Goal: Navigation & Orientation: Find specific page/section

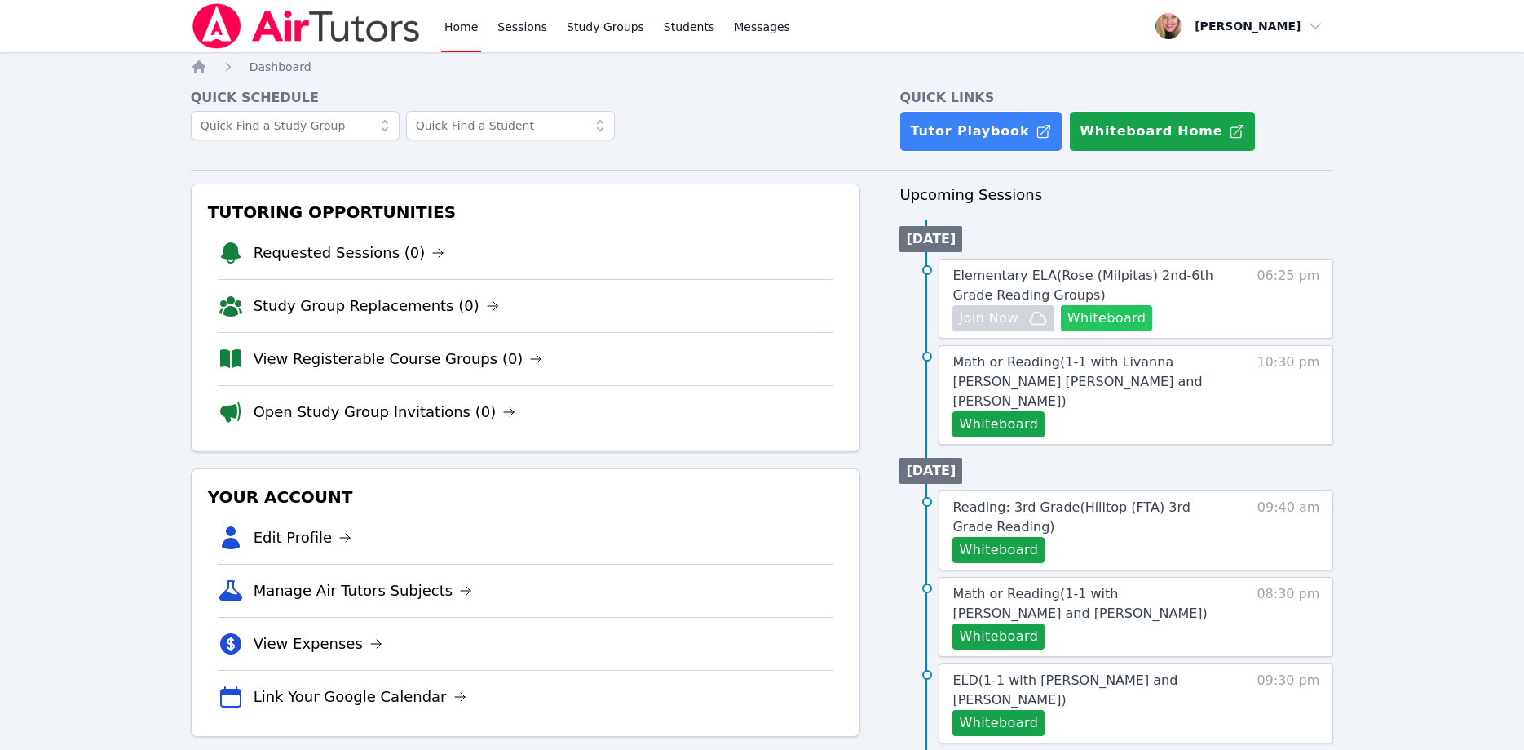
click at [1122, 319] on button "Whiteboard" at bounding box center [1107, 318] width 92 height 26
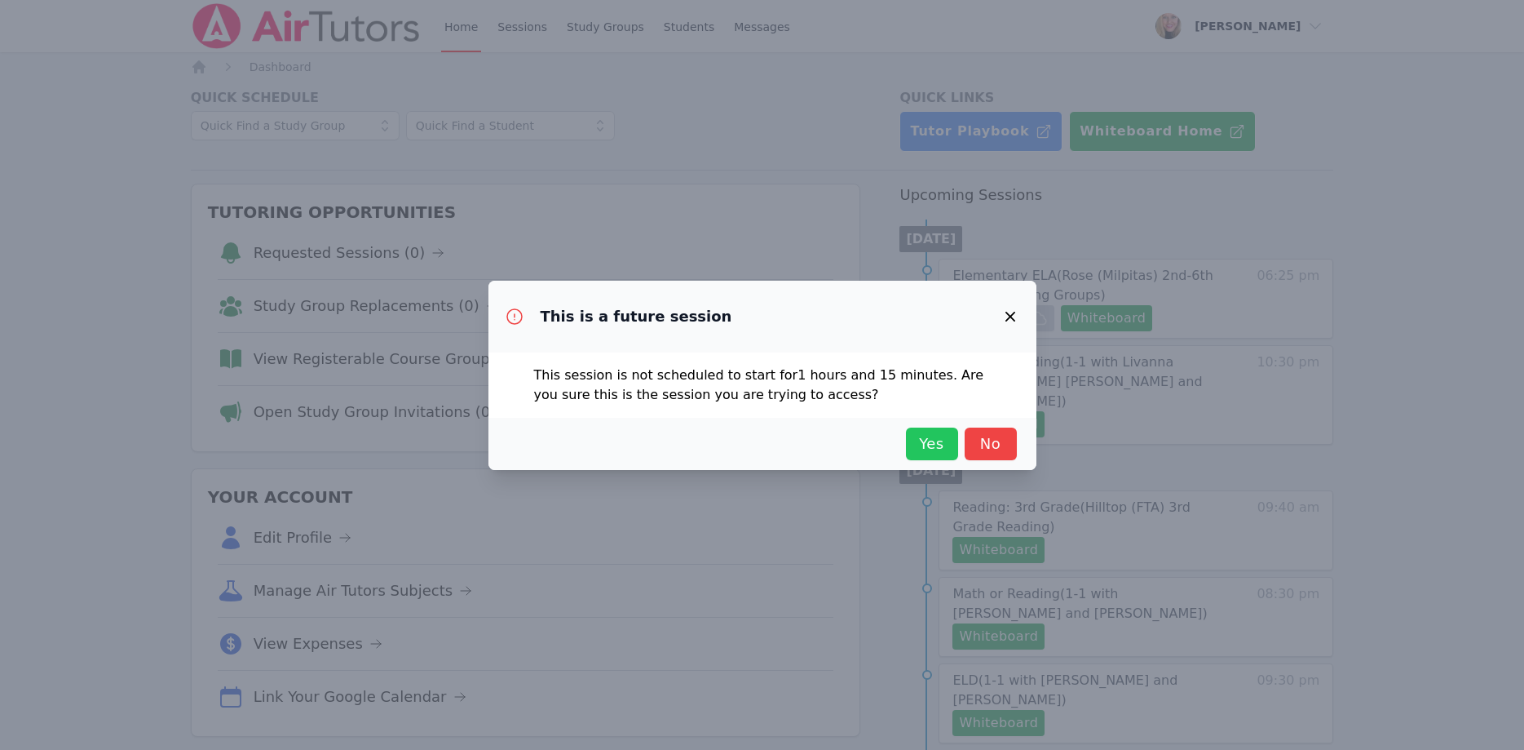
click at [943, 448] on span "Yes" at bounding box center [932, 443] width 36 height 23
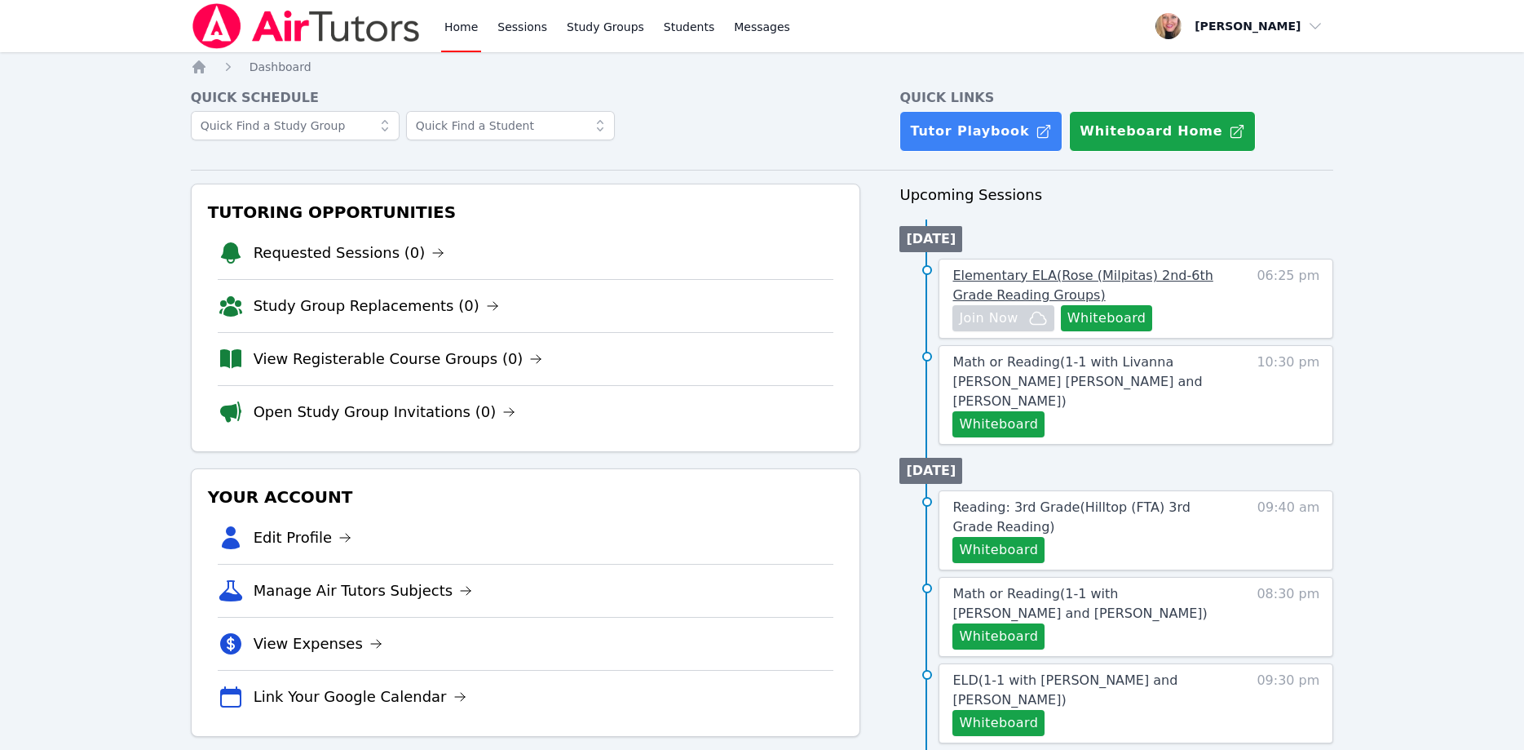
click at [1125, 278] on span "Elementary ELA ( Rose (Milpitas) 2nd-6th Grade Reading Groups )" at bounding box center [1083, 285] width 260 height 35
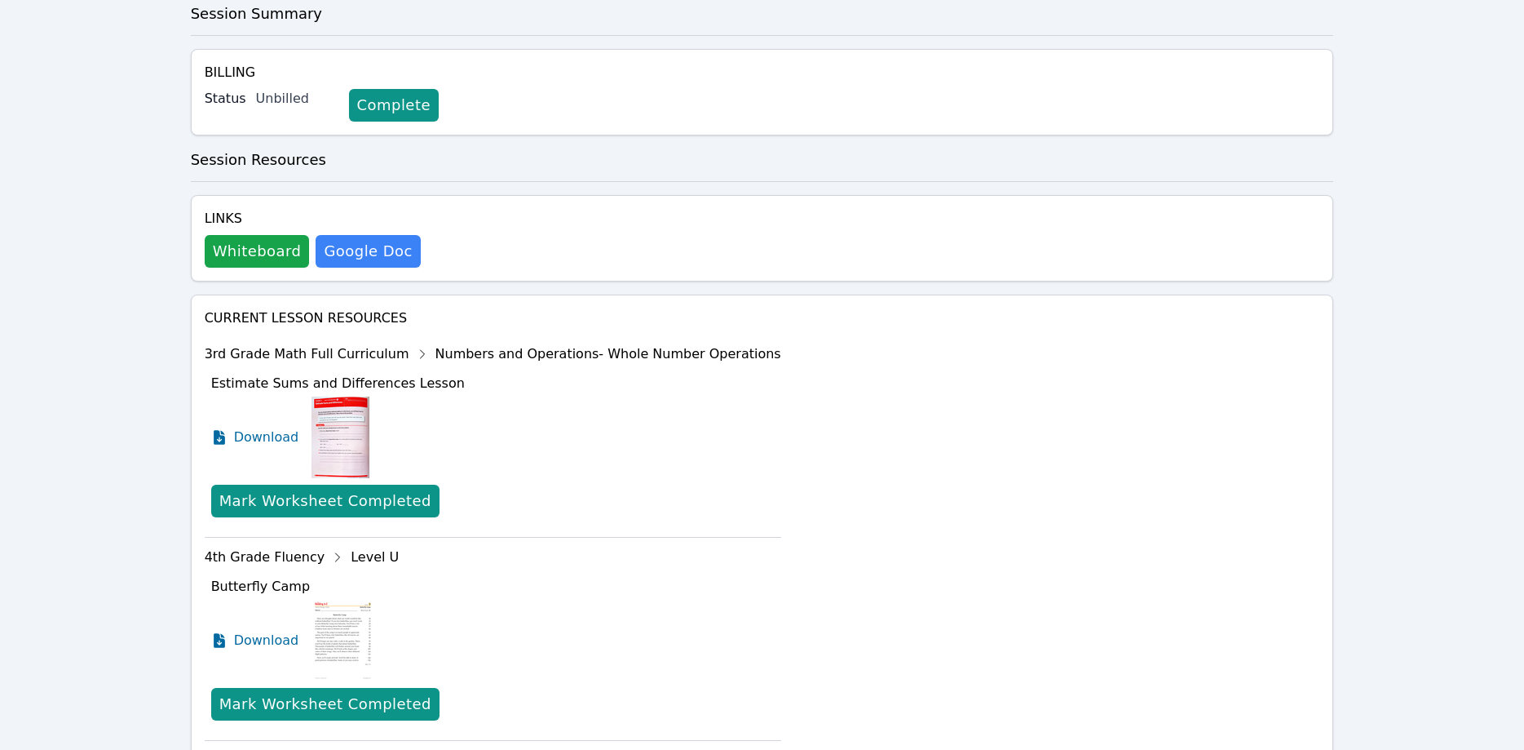
scroll to position [83, 0]
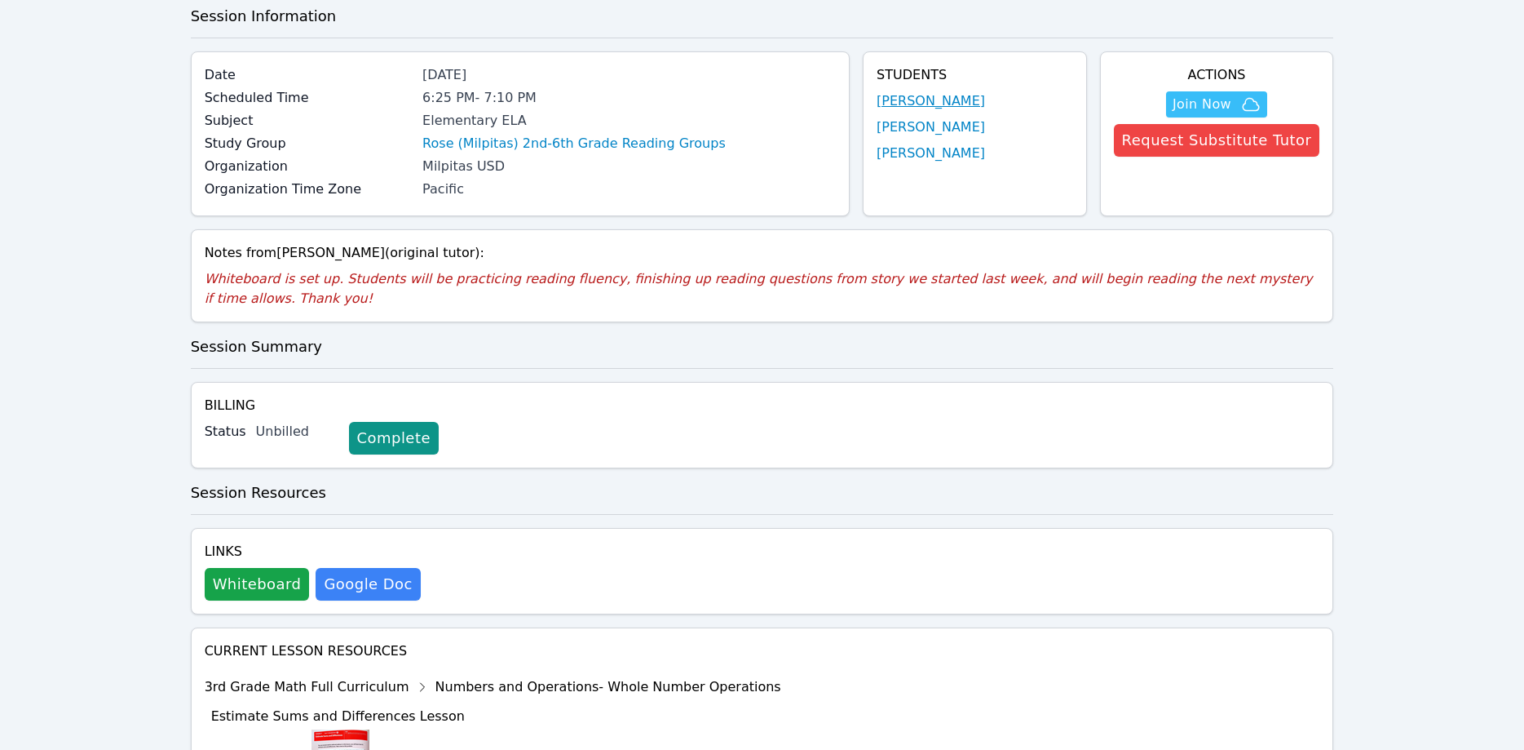
click at [938, 106] on link "Jasmine Le" at bounding box center [931, 101] width 108 height 20
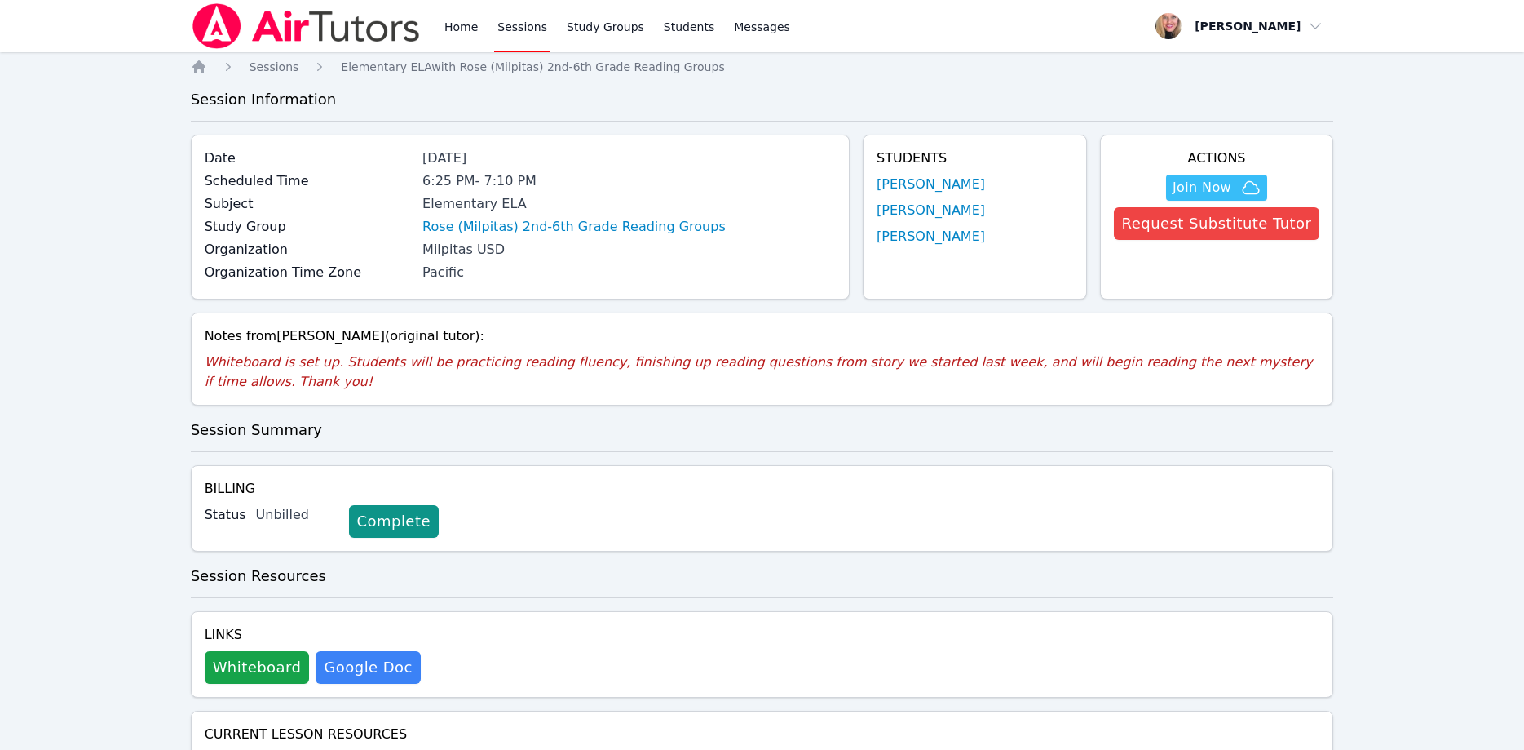
scroll to position [83, 0]
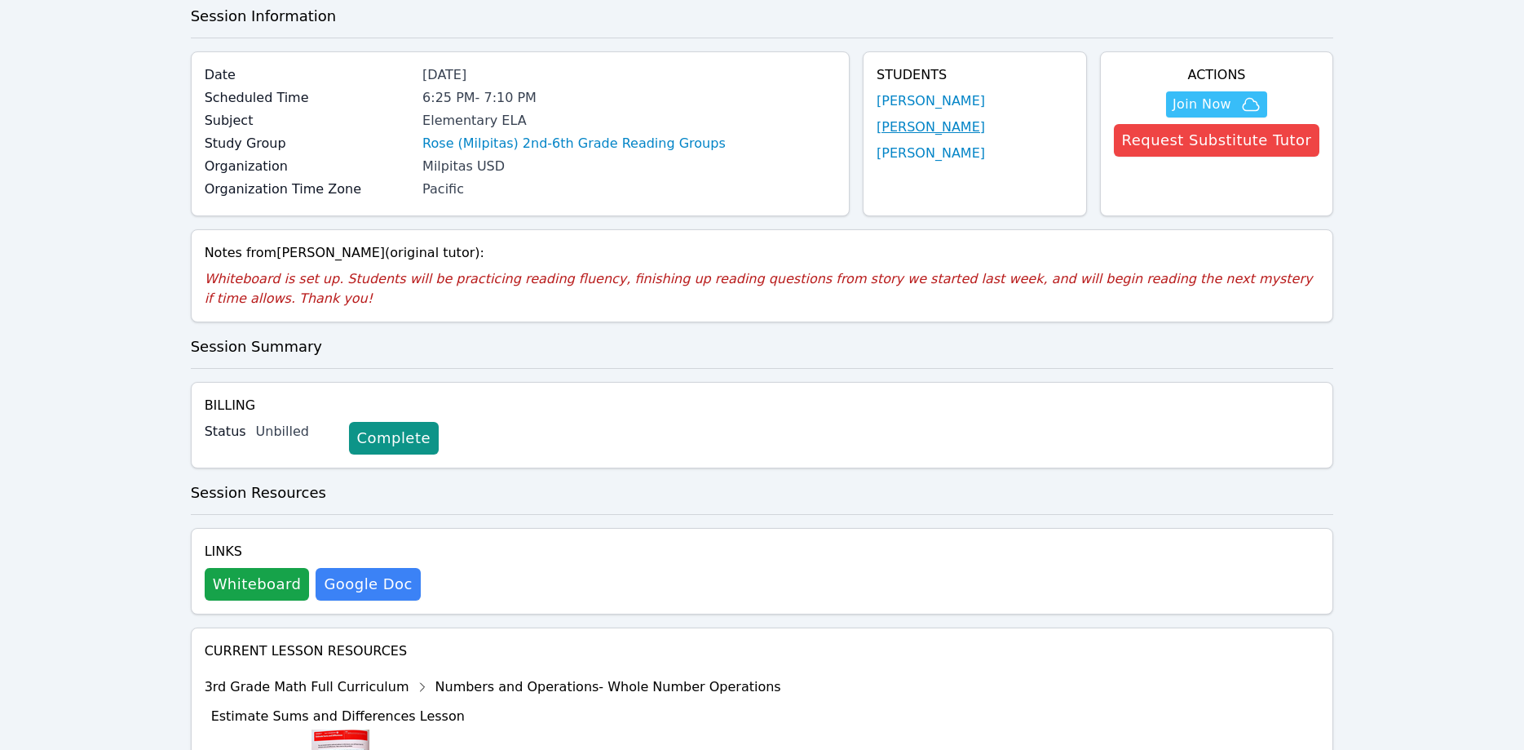
click at [955, 126] on link "Jacob Hyatt" at bounding box center [931, 127] width 108 height 20
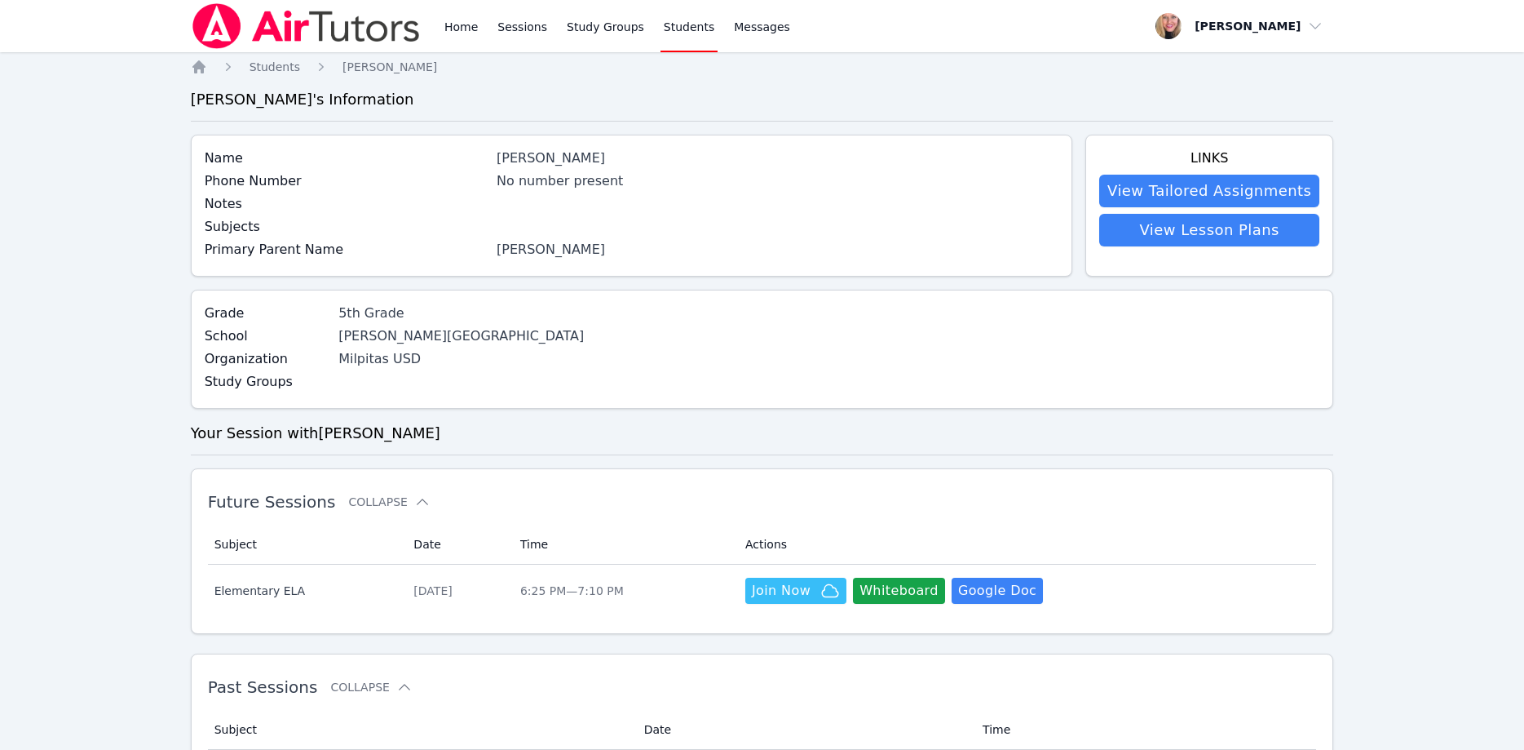
scroll to position [83, 0]
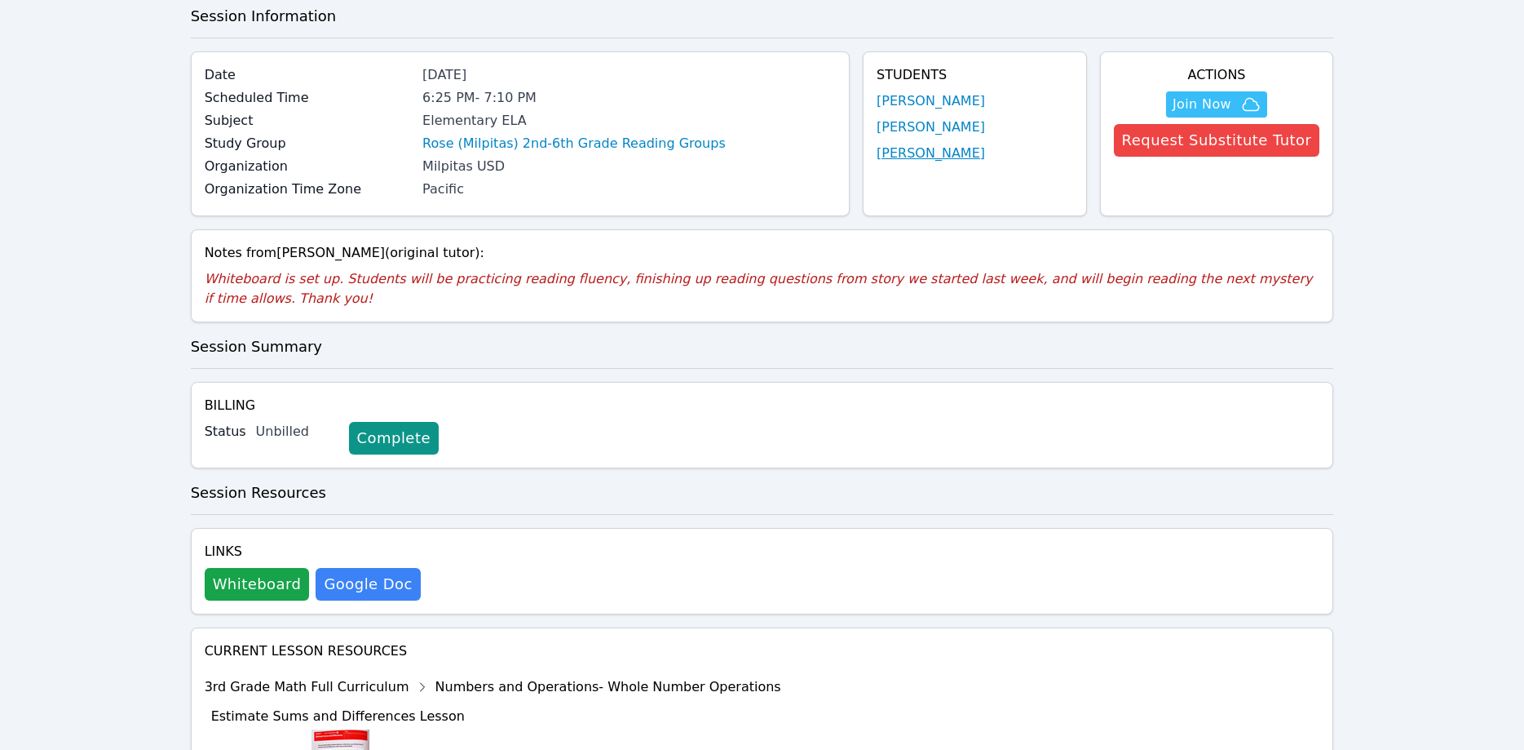
click at [952, 158] on link "Ray Aguilar" at bounding box center [931, 154] width 108 height 20
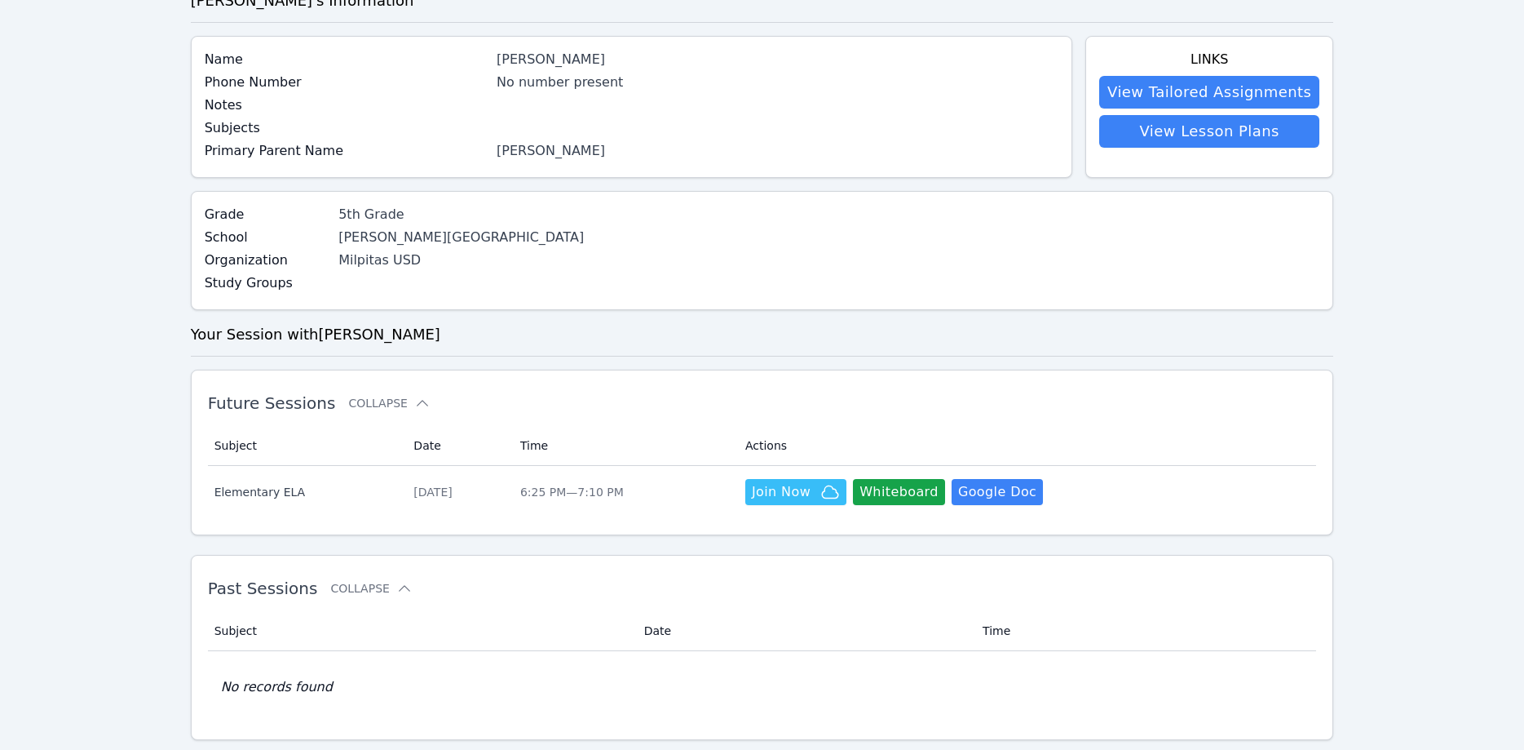
scroll to position [141, 0]
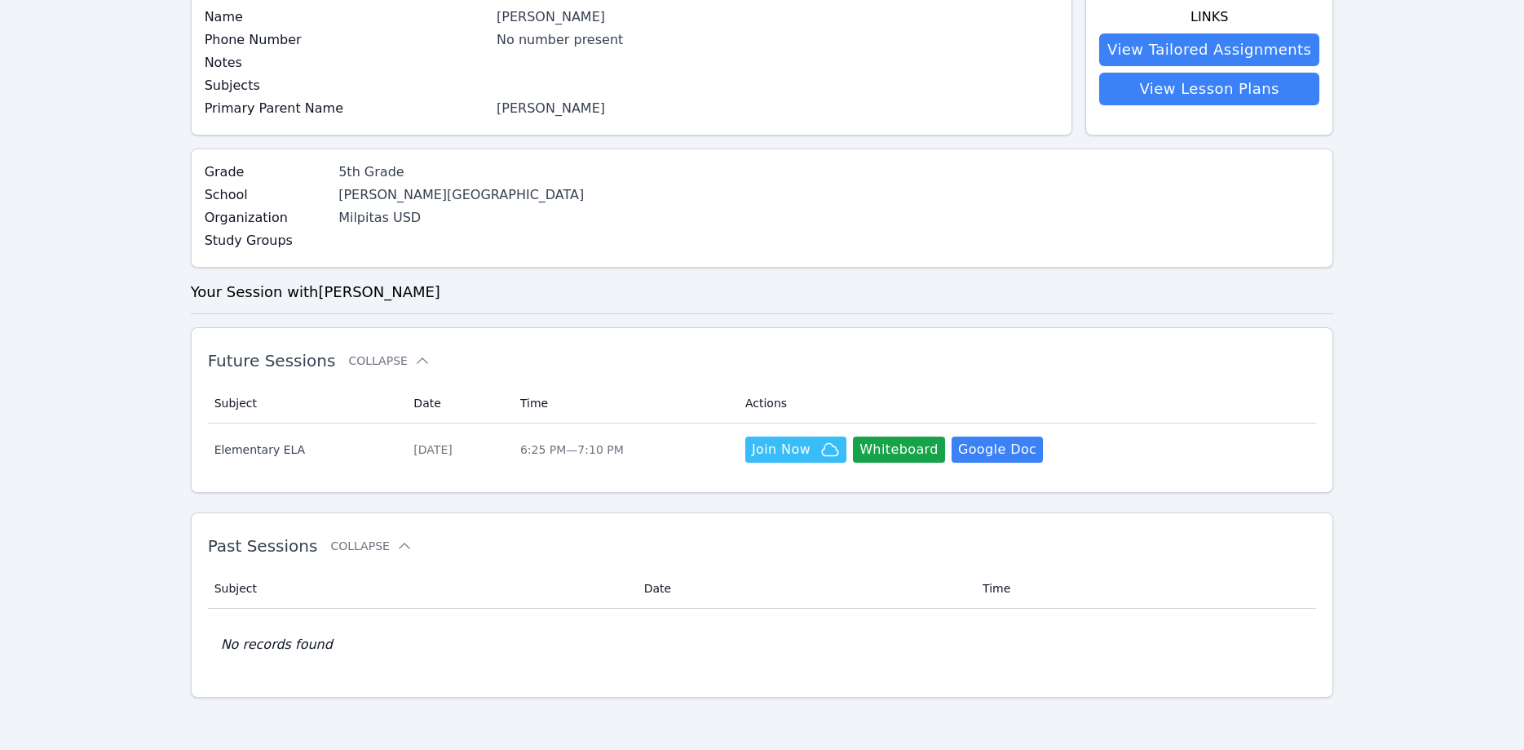
scroll to position [83, 0]
